Goal: Navigation & Orientation: Find specific page/section

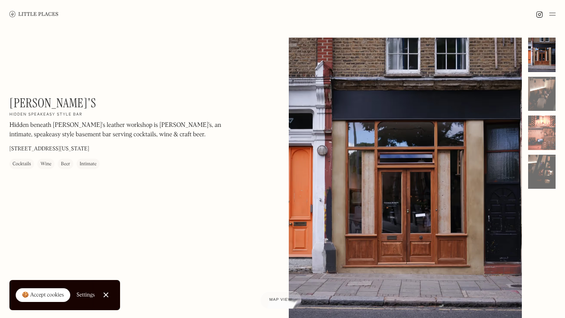
click at [34, 13] on img at bounding box center [33, 14] width 49 height 6
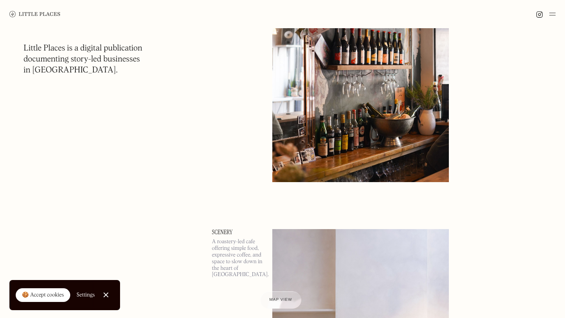
scroll to position [838, 0]
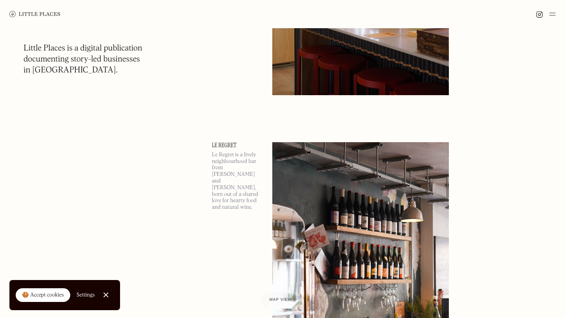
click at [552, 15] on img at bounding box center [552, 13] width 6 height 9
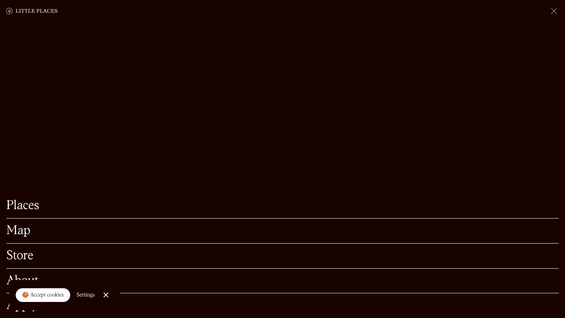
click at [17, 231] on link "Map" at bounding box center [282, 231] width 552 height 12
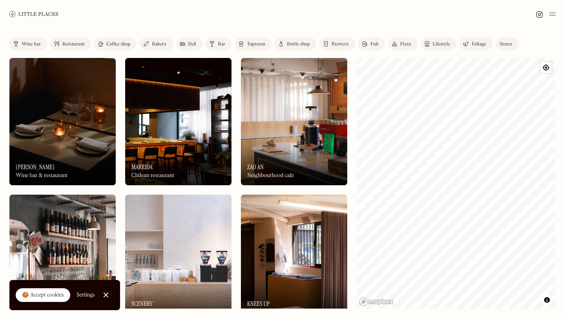
click at [541, 10] on link at bounding box center [539, 14] width 7 height 8
